Goal: Task Accomplishment & Management: Manage account settings

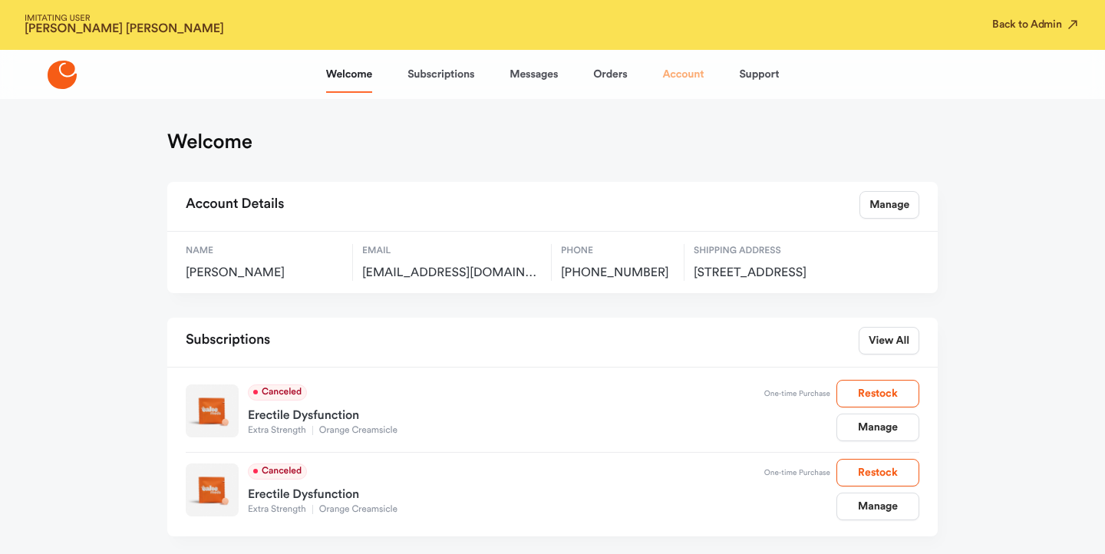
click at [681, 80] on link "Account" at bounding box center [682, 74] width 41 height 37
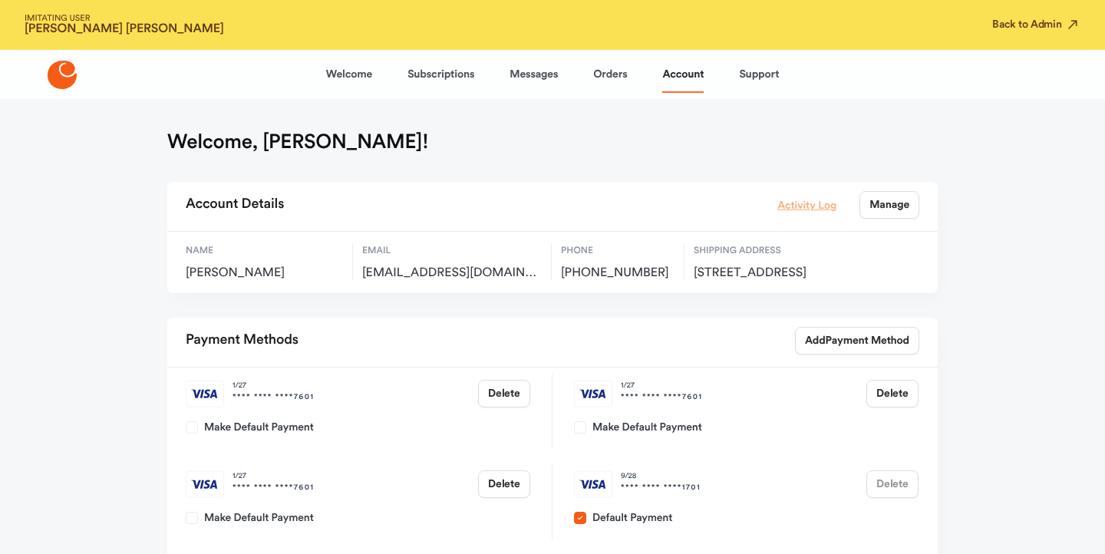
click at [798, 196] on div "Activity Log Manage" at bounding box center [848, 205] width 142 height 28
click at [795, 202] on link "Activity Log" at bounding box center [806, 204] width 59 height 17
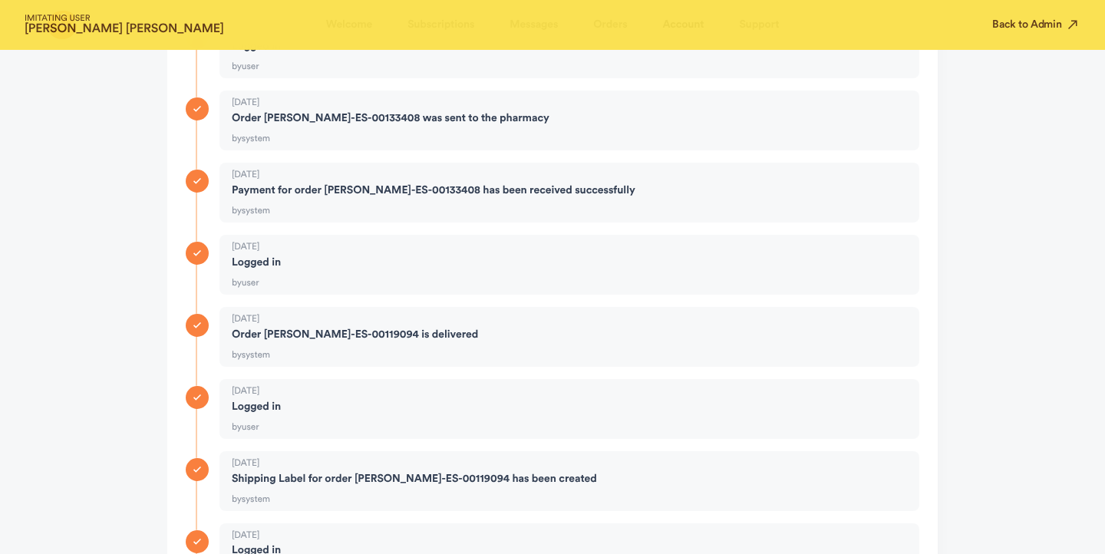
scroll to position [2106, 0]
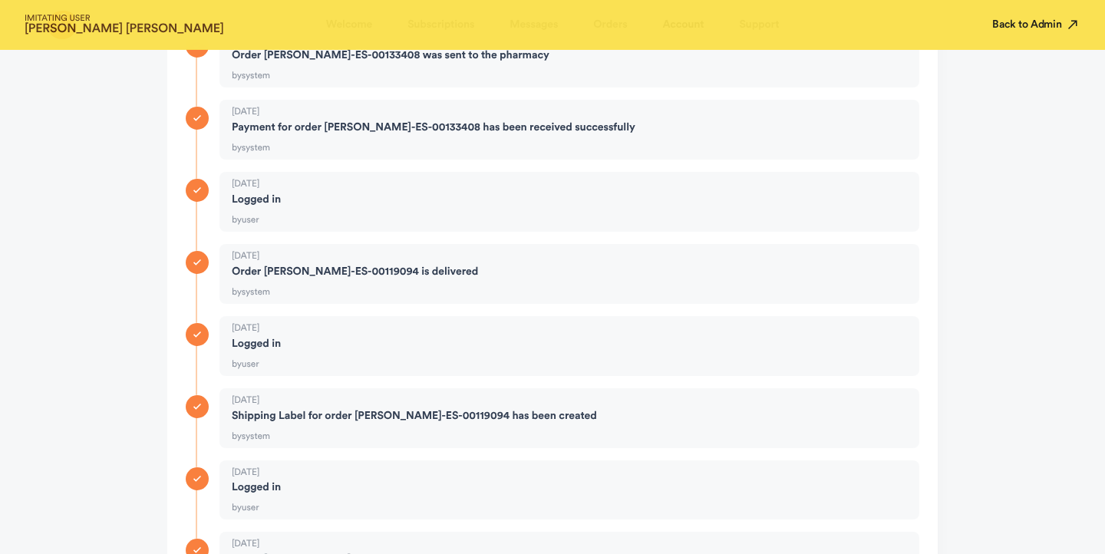
click at [1015, 25] on button "Back to Admin" at bounding box center [1036, 24] width 88 height 15
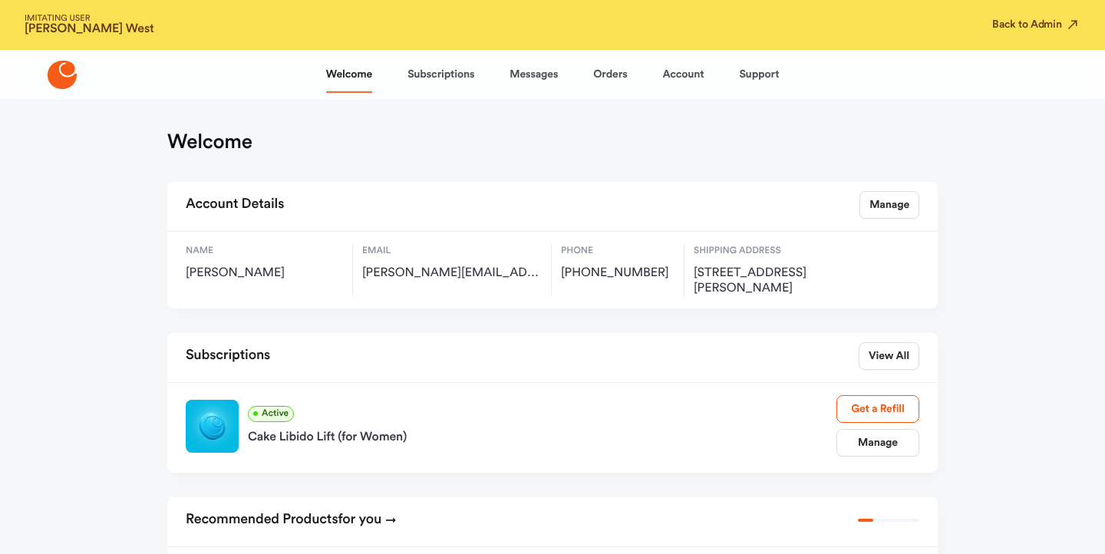
drag, startPoint x: 687, startPoint y: 272, endPoint x: 768, endPoint y: 295, distance: 84.5
click at [768, 295] on div "Name Stephanie West Email steve@swestholdings.com Phone +15135156837 Shipping A…" at bounding box center [552, 270] width 770 height 77
click at [768, 295] on span "8165 Keller Rd, Cincinnati, US, 45243" at bounding box center [776, 281] width 165 height 31
drag, startPoint x: 768, startPoint y: 295, endPoint x: 693, endPoint y: 275, distance: 77.8
click at [694, 275] on span "8165 Keller Rd, Cincinnati, US, 45243" at bounding box center [776, 281] width 165 height 31
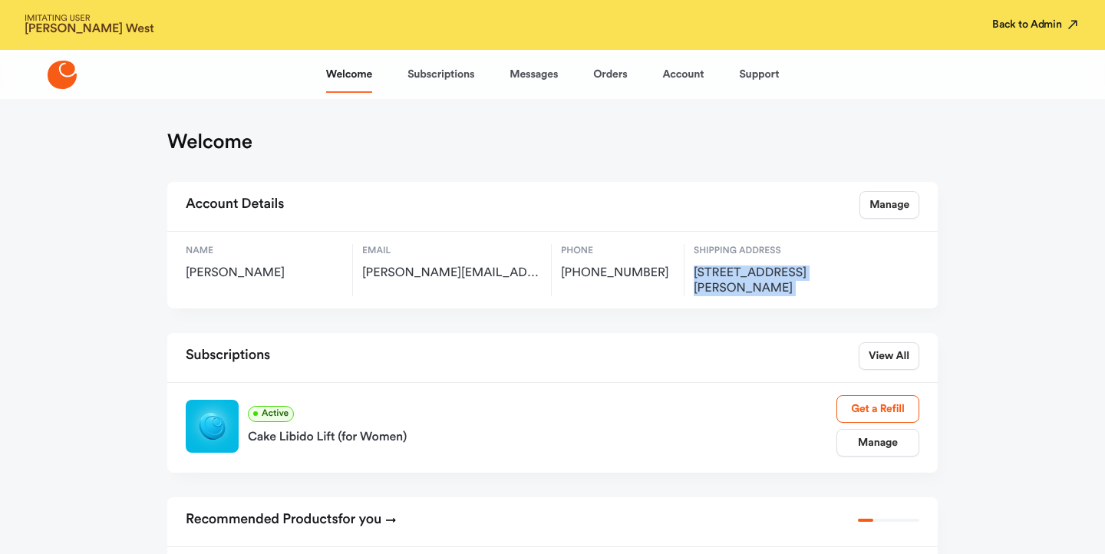
click at [1005, 28] on button "Back to Admin" at bounding box center [1036, 24] width 88 height 15
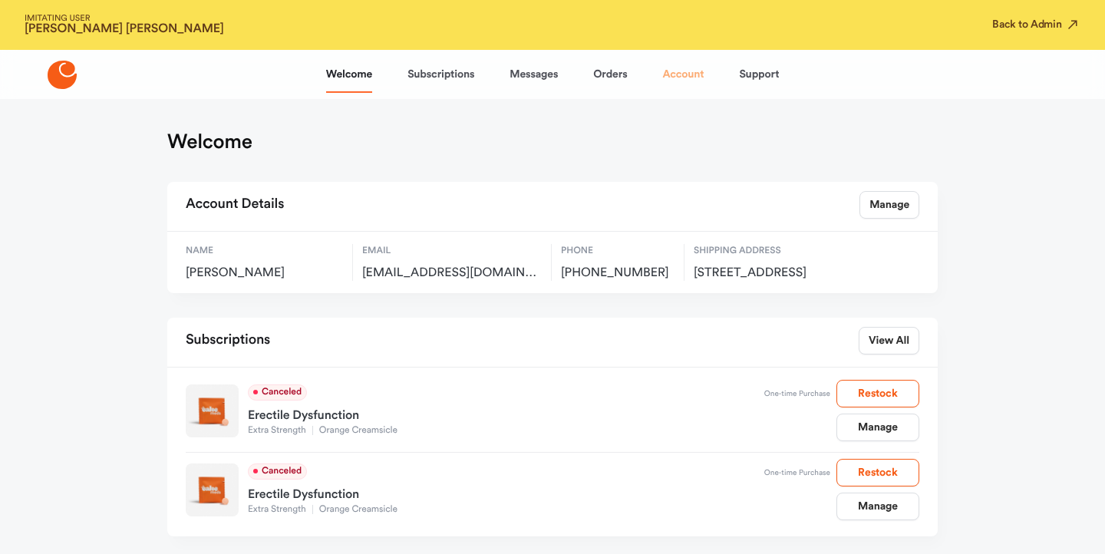
click at [693, 81] on link "Account" at bounding box center [682, 74] width 41 height 37
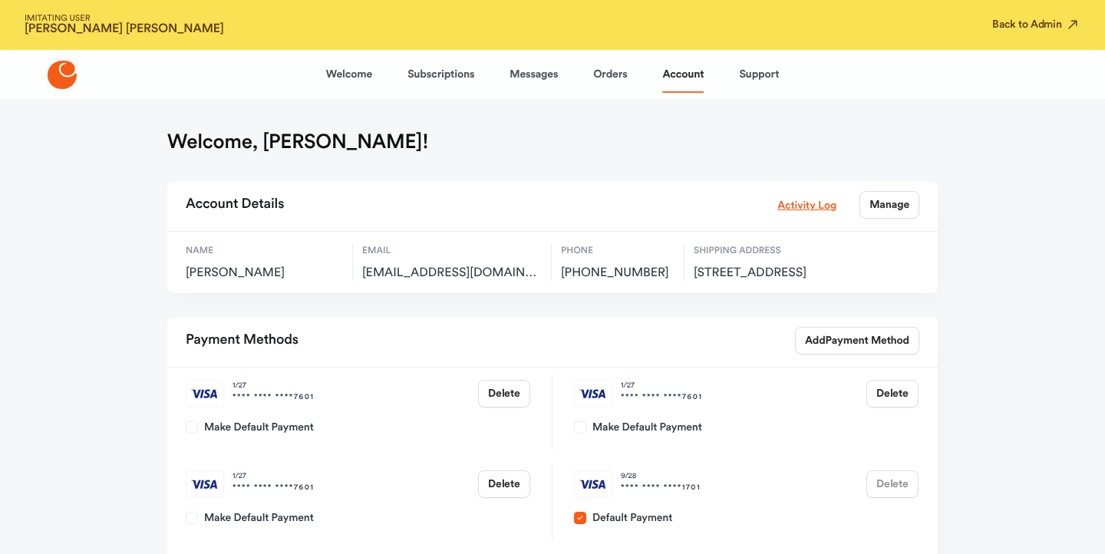
click at [799, 217] on div "Activity Log Manage" at bounding box center [848, 205] width 142 height 28
click at [802, 207] on link "Activity Log" at bounding box center [806, 204] width 59 height 17
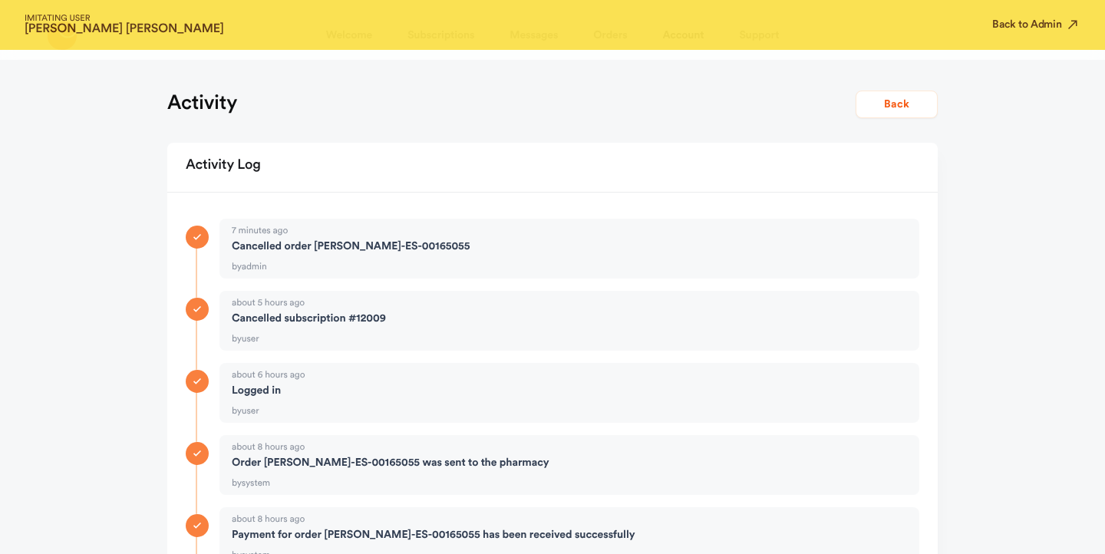
scroll to position [87, 0]
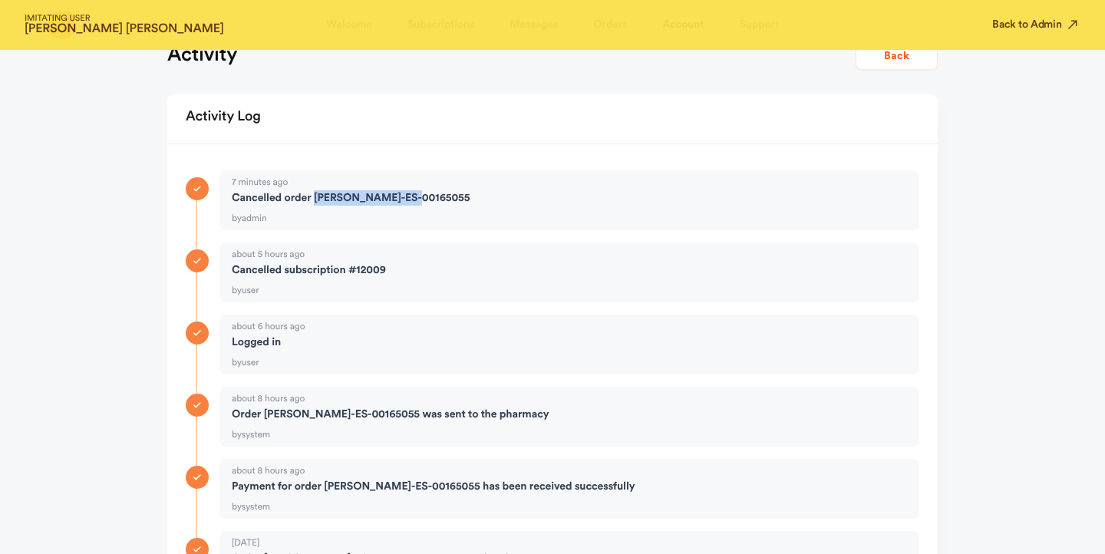
copy strong "[PERSON_NAME]-ES-00165055"
drag, startPoint x: 316, startPoint y: 196, endPoint x: 484, endPoint y: 196, distance: 168.1
click at [484, 196] on div "cancelled order HC-ED-ES-00165055" at bounding box center [576, 197] width 688 height 15
click at [1031, 14] on div "IMITATING USER DeShane Nelson Back to Admin" at bounding box center [552, 25] width 1105 height 50
click at [1029, 19] on button "Back to Admin" at bounding box center [1036, 24] width 88 height 15
